Goal: Check status: Check status

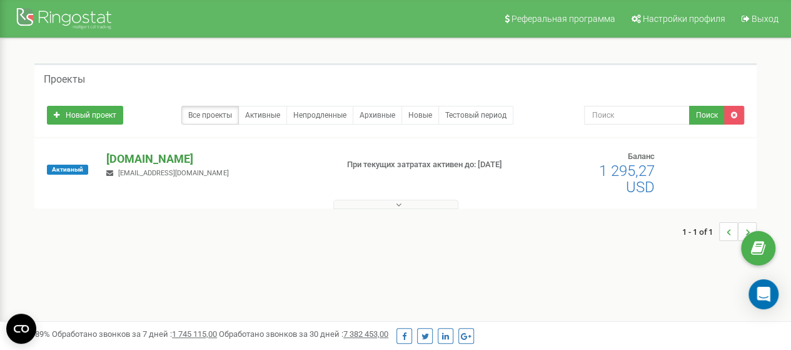
click at [144, 157] on p "[DOMAIN_NAME]" at bounding box center [216, 159] width 220 height 16
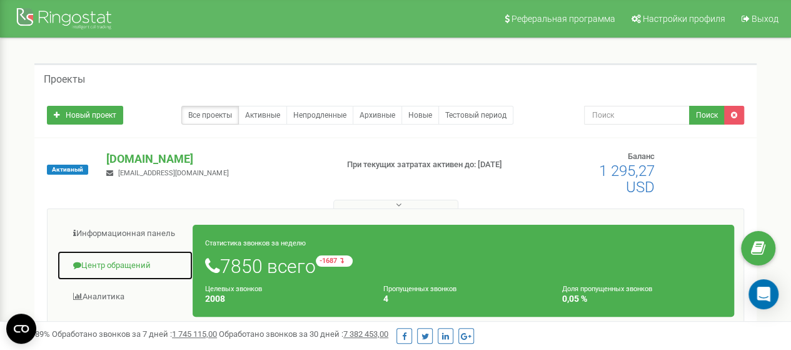
click at [129, 263] on link "Центр обращений" at bounding box center [125, 265] width 136 height 31
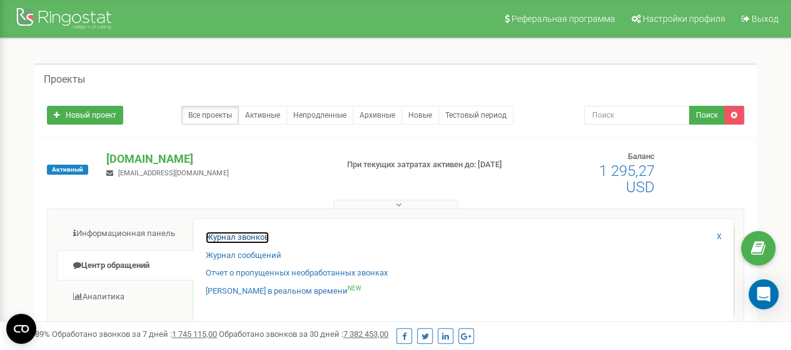
click at [266, 236] on link "Журнал звонков" at bounding box center [237, 237] width 63 height 12
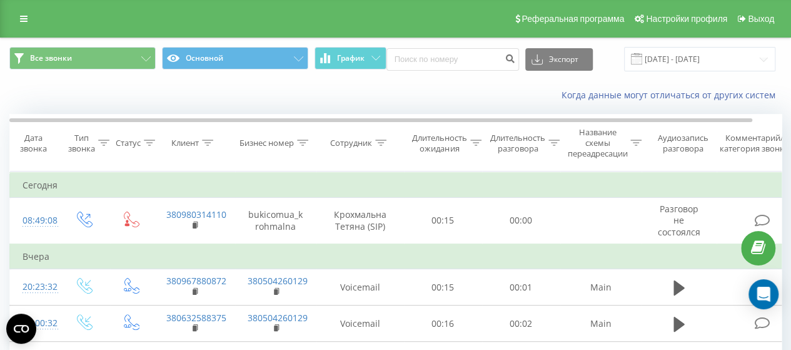
click at [201, 145] on div "Клиент" at bounding box center [192, 143] width 42 height 11
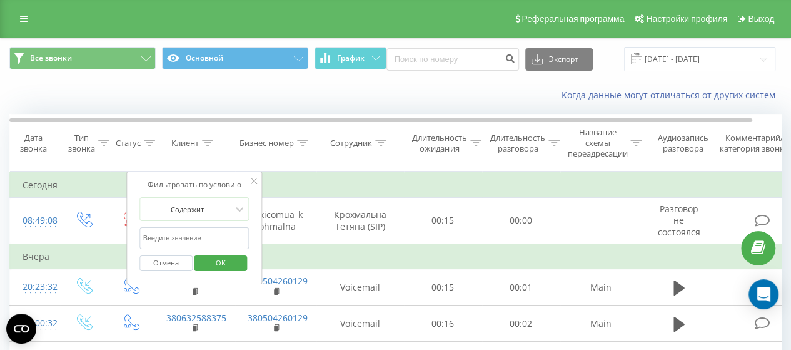
click at [162, 240] on input "text" at bounding box center [194, 238] width 110 height 22
paste input "0969812724"
type input "0969812724"
click button "OK" at bounding box center [221, 263] width 53 height 16
